Goal: Task Accomplishment & Management: Manage account settings

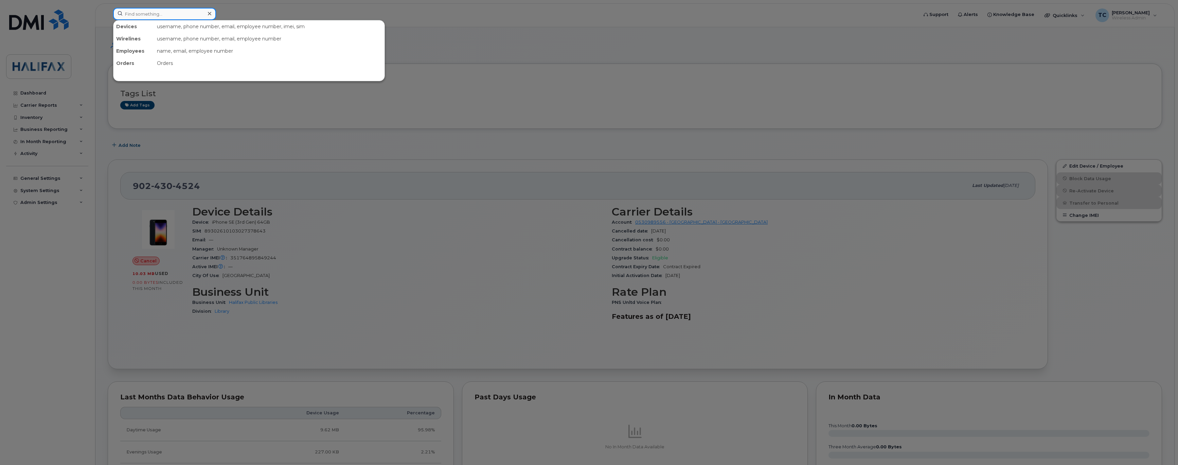
click at [152, 16] on input at bounding box center [164, 14] width 103 height 12
click at [163, 15] on input at bounding box center [164, 14] width 103 height 12
paste input "[PHONE_NUMBER]"
type input "[PHONE_NUMBER]"
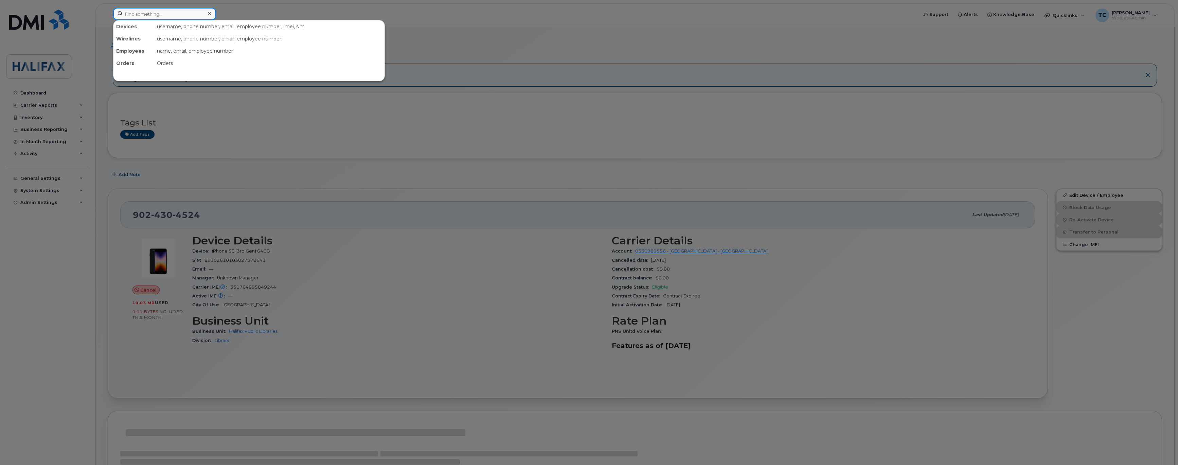
click at [138, 14] on input at bounding box center [164, 14] width 103 height 12
paste input "[PHONE_NUMBER]"
type input "[PHONE_NUMBER]"
click at [153, 43] on div "Matthew Lawen" at bounding box center [150, 41] width 66 height 7
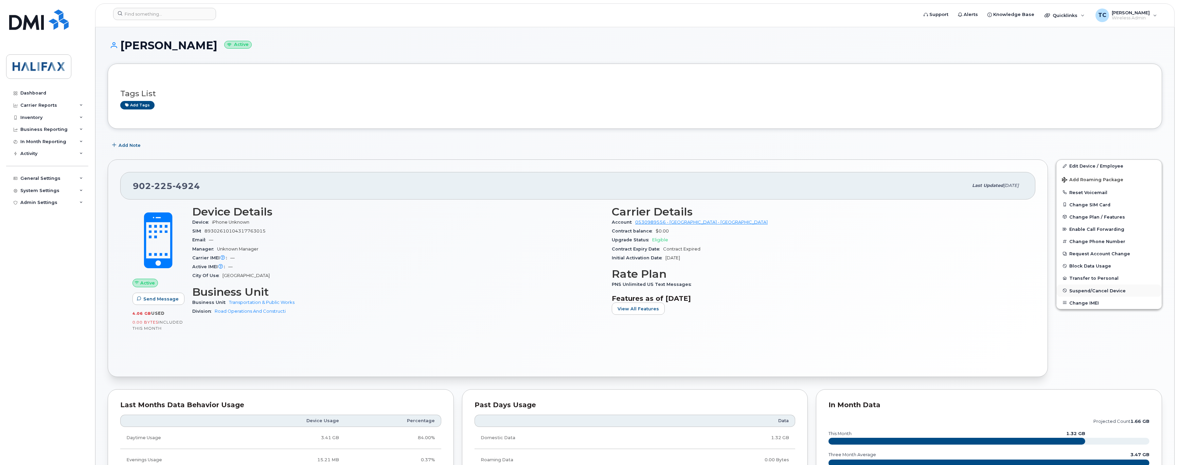
click at [1074, 293] on span "Suspend/Cancel Device" at bounding box center [1097, 290] width 56 height 5
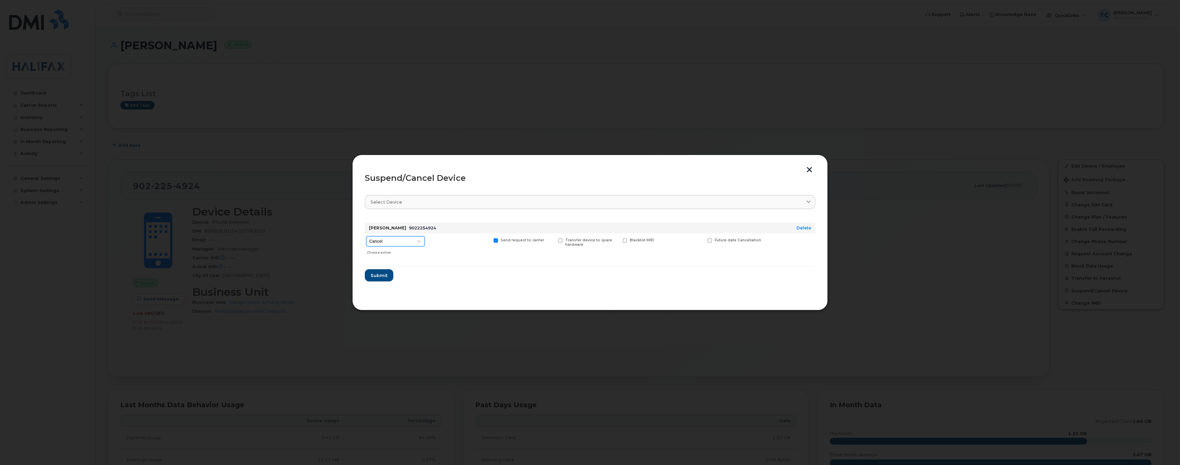
click at [421, 241] on select "Cancel Suspend - Extend Suspension Suspend - Reduced Rate Suspend - Full Rate S…" at bounding box center [395, 241] width 58 height 10
select select "[object Object]"
click at [366, 236] on select "Cancel Suspend - Extend Suspension Suspend - Reduced Rate Suspend - Full Rate S…" at bounding box center [395, 241] width 58 height 10
click at [379, 275] on span "Submit" at bounding box center [378, 275] width 17 height 6
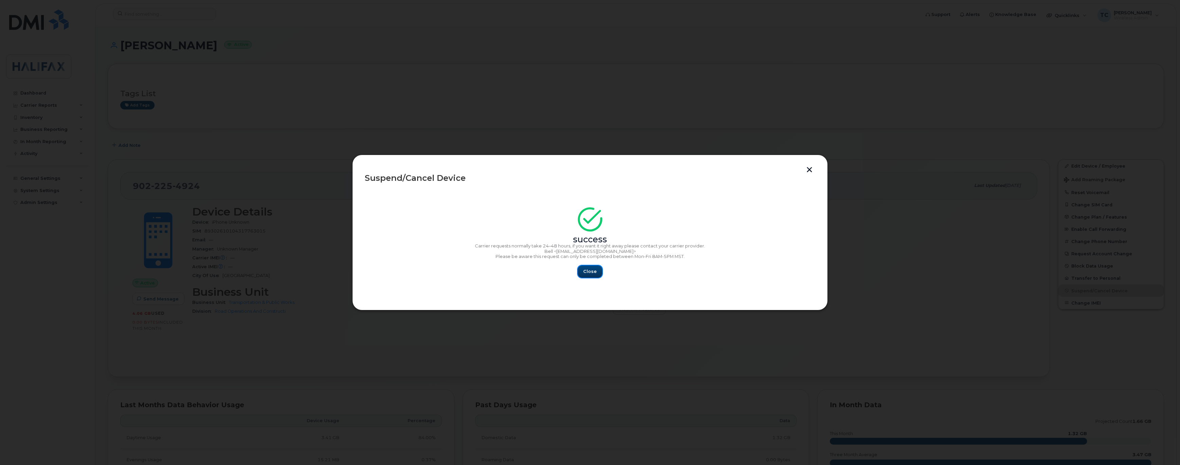
click at [587, 273] on span "Close" at bounding box center [590, 271] width 14 height 6
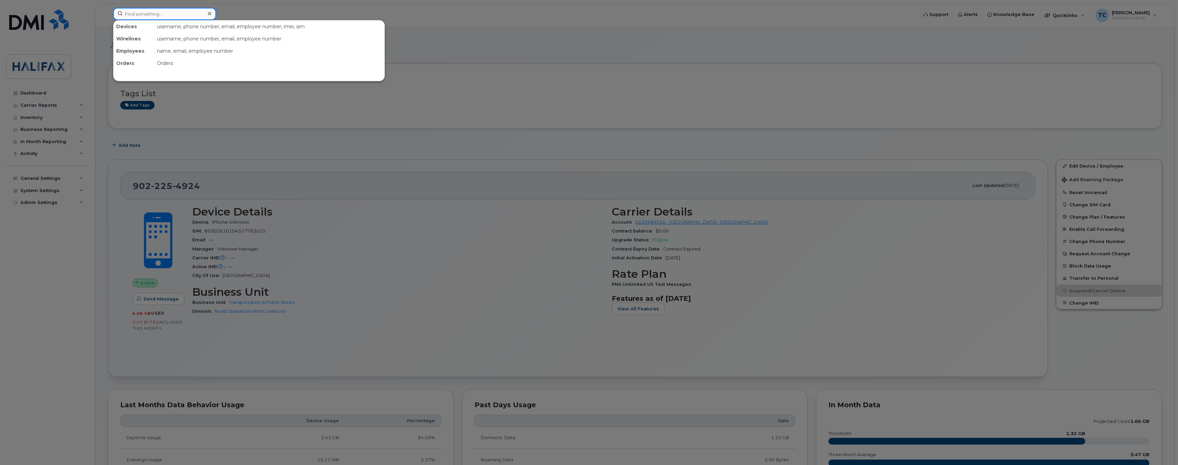
click at [173, 14] on input at bounding box center [164, 14] width 103 height 12
type input "mallard"
click at [288, 114] on div at bounding box center [589, 232] width 1178 height 465
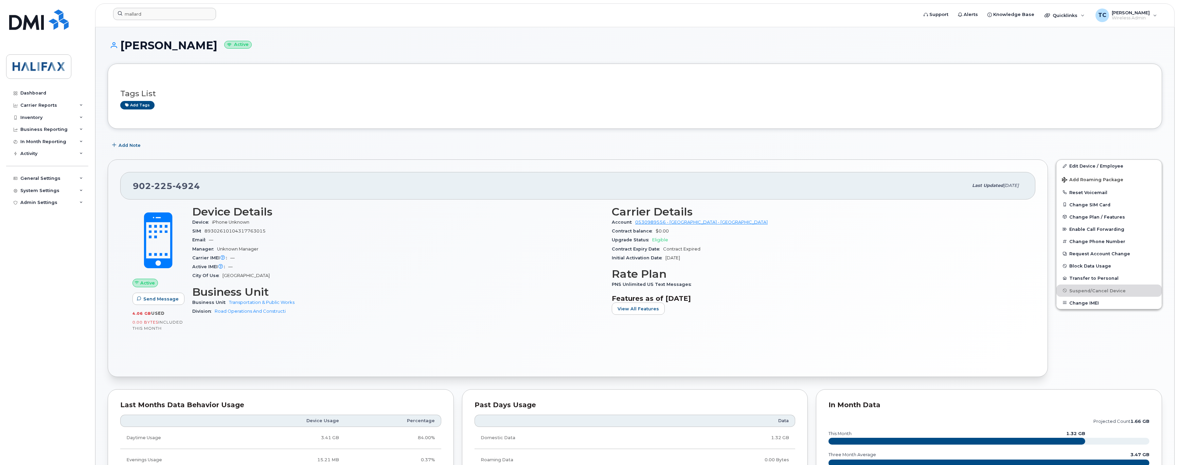
drag, startPoint x: 212, startPoint y: 45, endPoint x: 124, endPoint y: 46, distance: 88.0
click at [124, 46] on h1 "Matthew Lawen Active" at bounding box center [635, 45] width 1055 height 12
copy h1 "Matthew Lawen"
